Goal: Task Accomplishment & Management: Complete application form

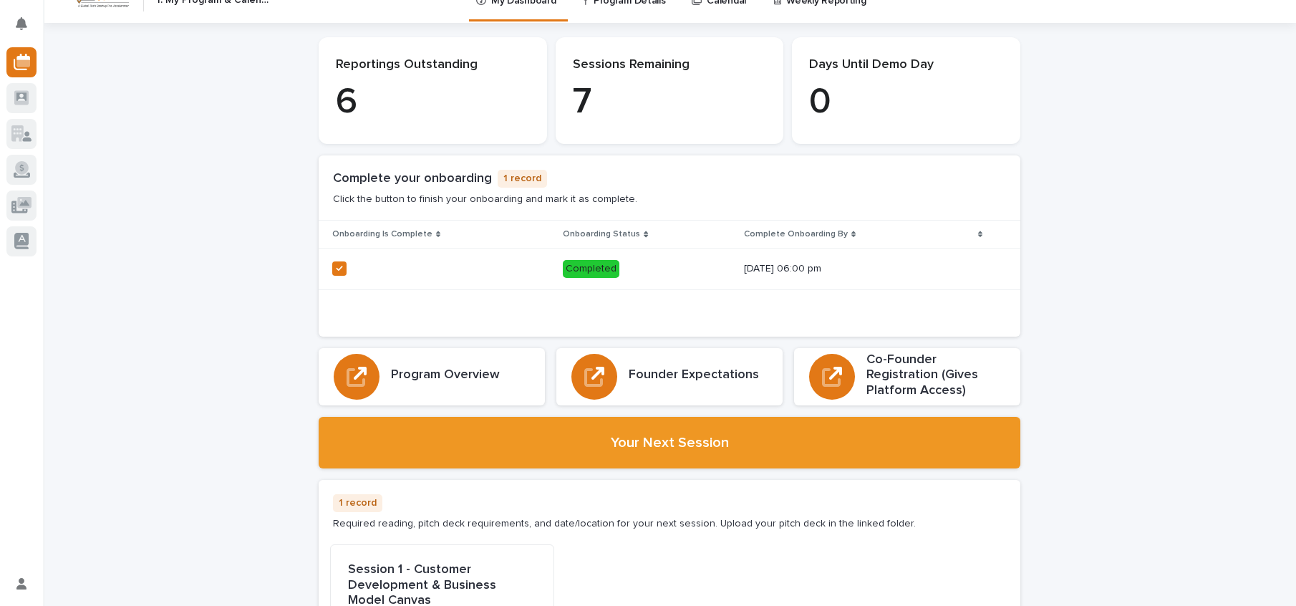
scroll to position [26, 0]
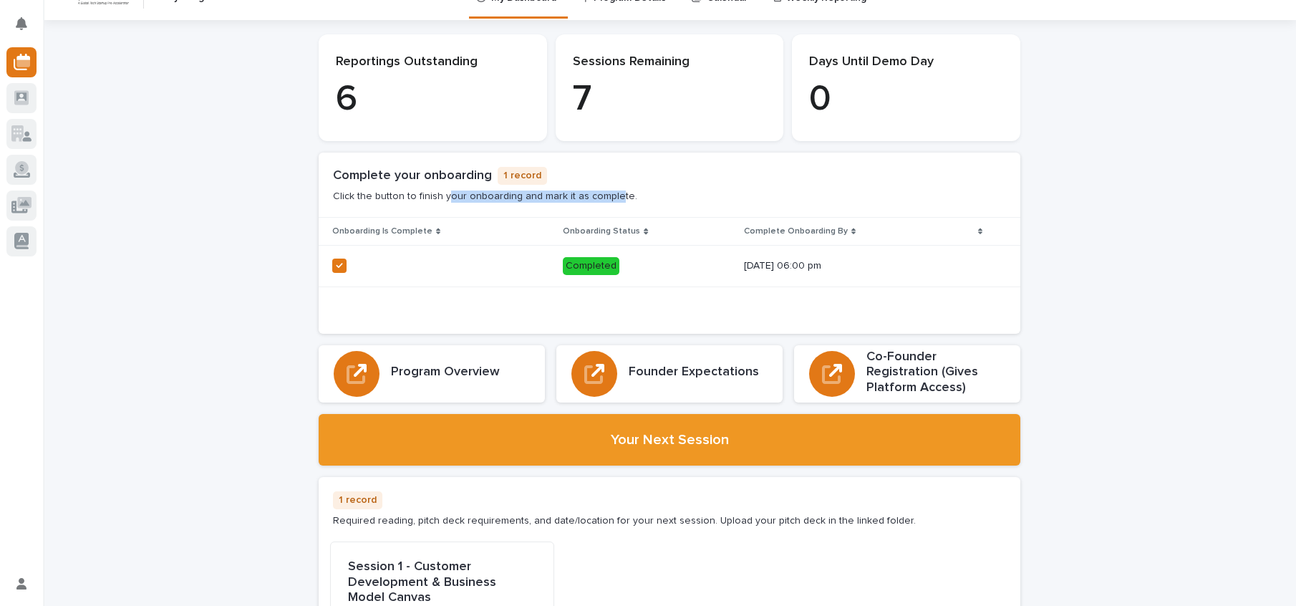
drag, startPoint x: 514, startPoint y: 199, endPoint x: 415, endPoint y: 199, distance: 98.8
click at [426, 200] on p "Click the button to finish your onboarding and mark it as complete." at bounding box center [485, 197] width 304 height 12
click at [414, 199] on p "Click the button to finish your onboarding and mark it as complete." at bounding box center [485, 197] width 304 height 12
click at [562, 202] on div "Complete your onboarding 1 record Click the button to finish your onboarding an…" at bounding box center [670, 185] width 702 height 65
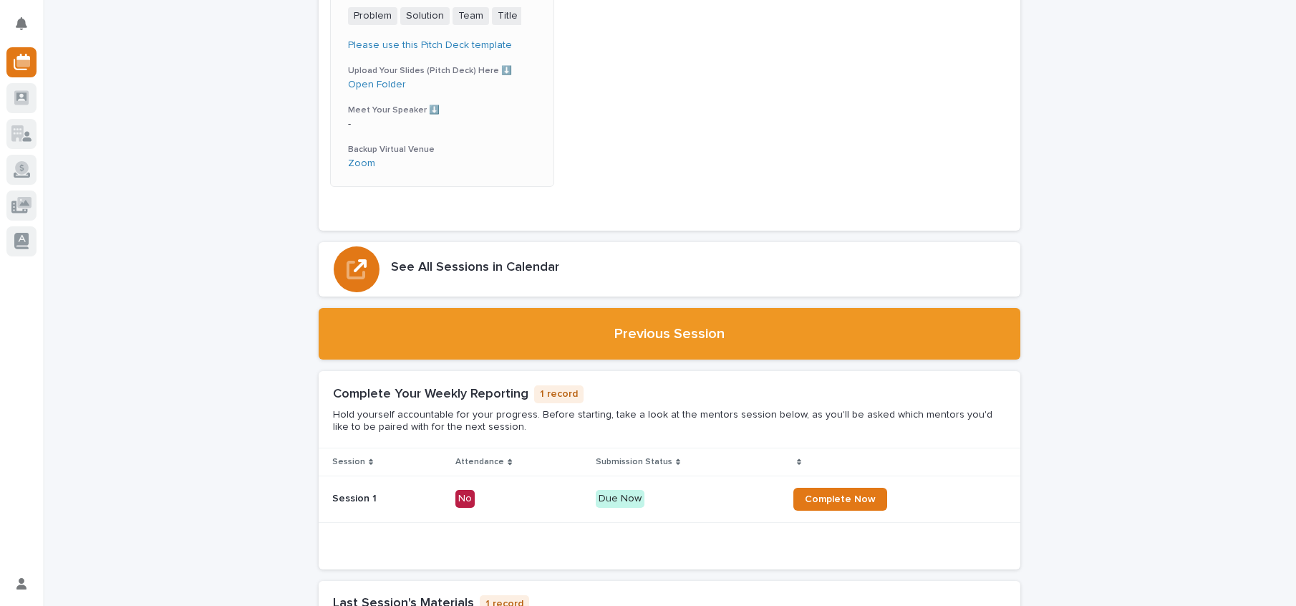
scroll to position [503, 0]
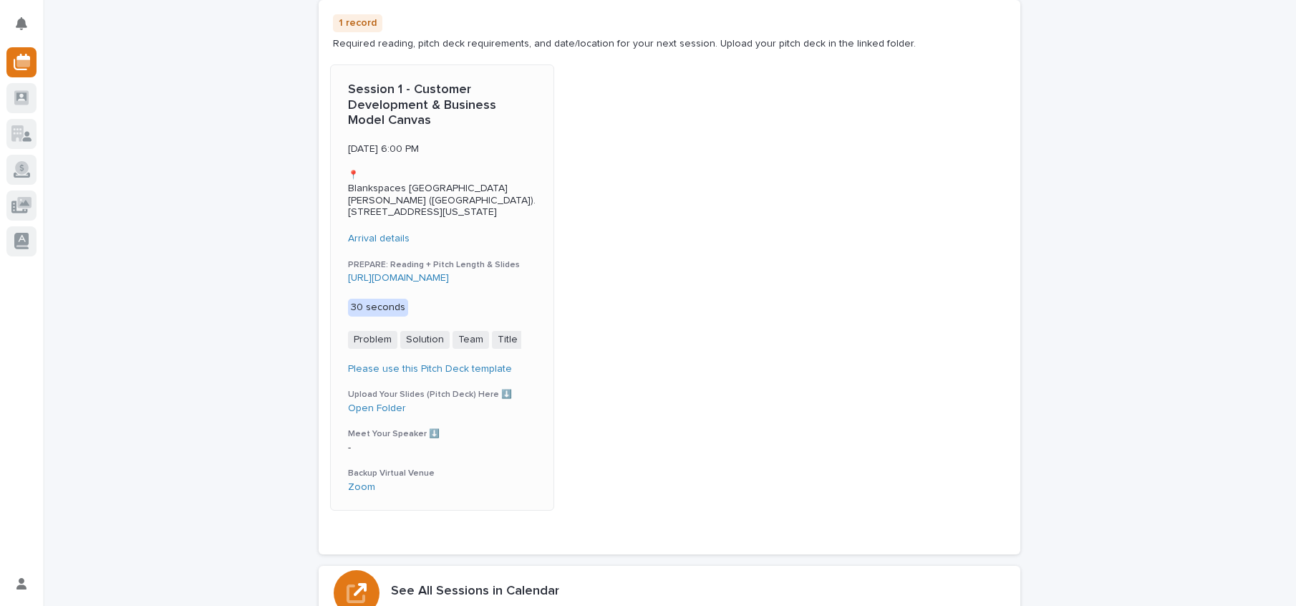
click at [367, 202] on p "Blankspaces [GEOGRAPHIC_DATA][PERSON_NAME] ([GEOGRAPHIC_DATA]). [STREET_ADDRESS…" at bounding box center [442, 201] width 188 height 36
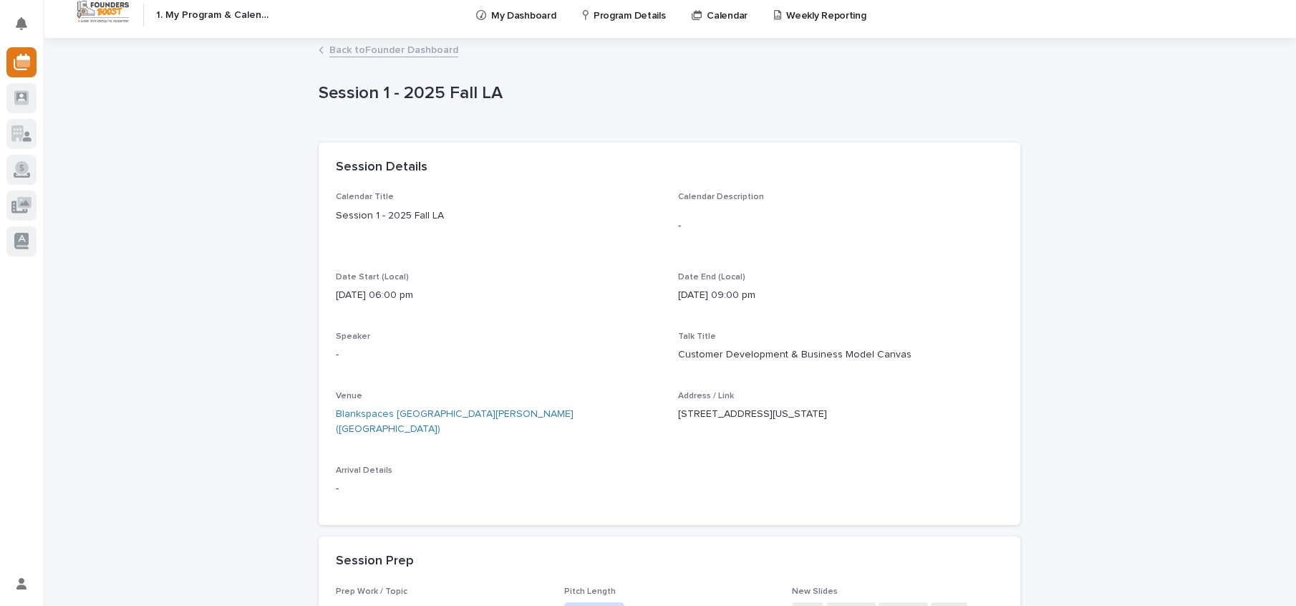
scroll to position [10, 0]
click at [728, 415] on p "929 Colorado Ave, Santa Monica, CA 90401" at bounding box center [840, 412] width 325 height 15
copy p "929 Colorado Ave, Santa Monica, CA 90401"
